Goal: Check status

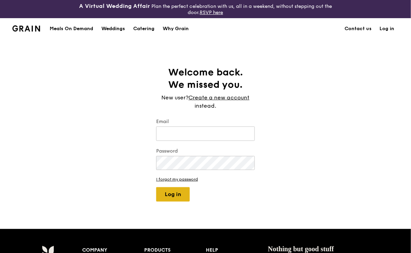
type input "[EMAIL_ADDRESS][DOMAIN_NAME]"
click at [179, 197] on button "Log in" at bounding box center [173, 194] width 34 height 14
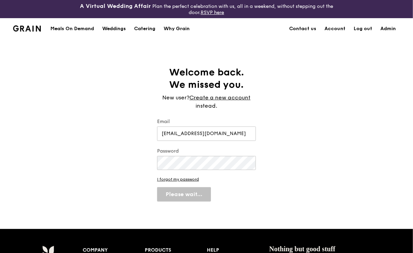
select select "100"
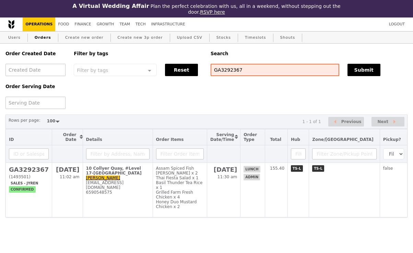
select select "100"
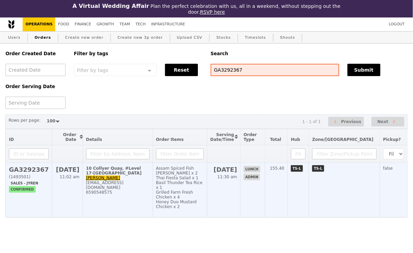
click at [148, 178] on td "10 Collyer Quay, #Level 17-Ocean Financial Centre Clarissa Kwek ckwek@alvarezan…" at bounding box center [118, 190] width 70 height 55
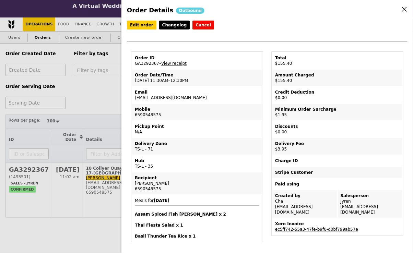
click at [303, 227] on link "ec5ff742-55a3-47fe-b9f0-d0bf799ab57e" at bounding box center [316, 229] width 83 height 5
